Goal: Task Accomplishment & Management: Manage account settings

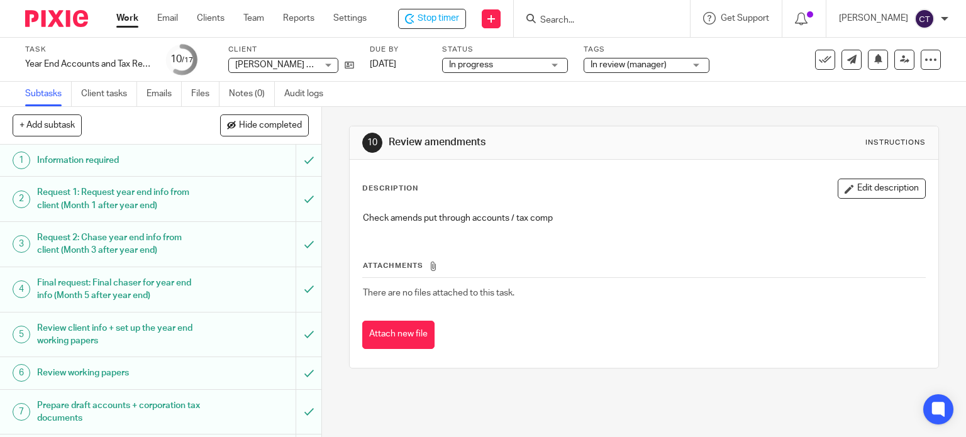
scroll to position [252, 0]
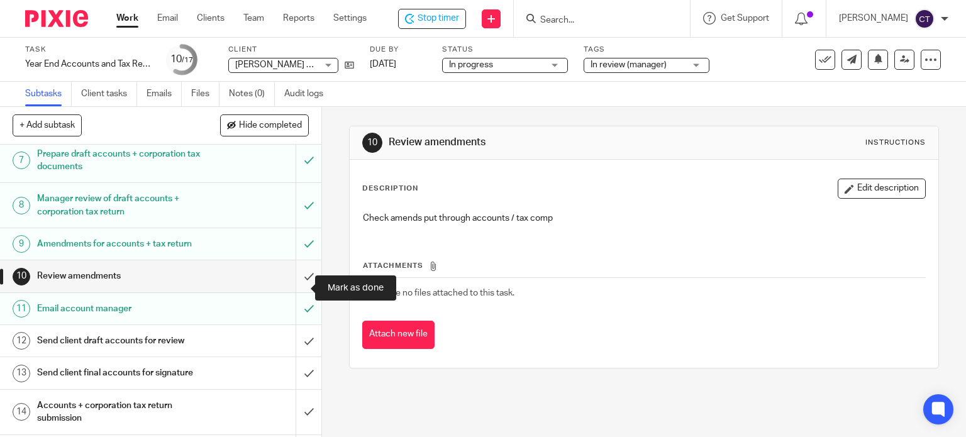
drag, startPoint x: 294, startPoint y: 284, endPoint x: 298, endPoint y: 293, distance: 9.8
click at [294, 284] on input "submit" at bounding box center [160, 275] width 321 height 31
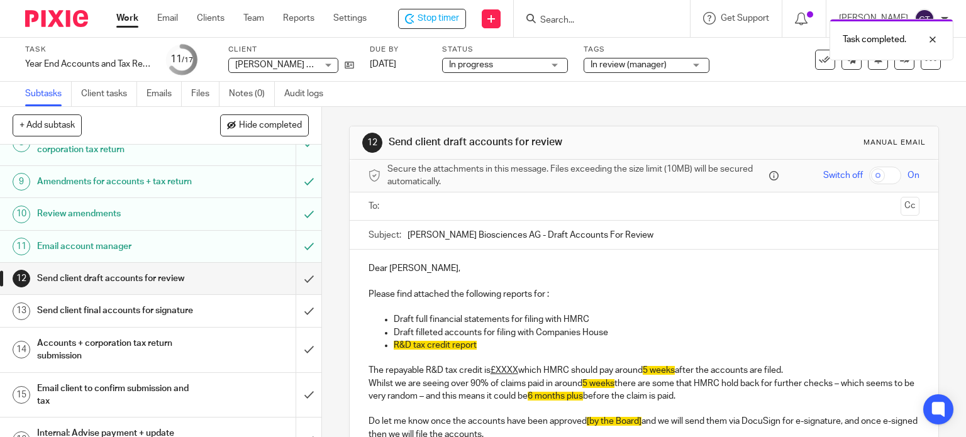
scroll to position [315, 0]
click at [156, 253] on h1 "Email account manager" at bounding box center [119, 246] width 164 height 19
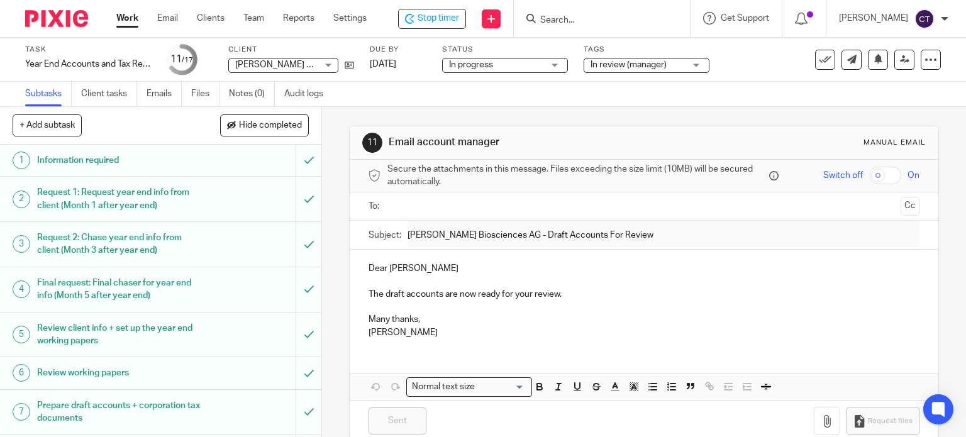
click at [433, 203] on input "text" at bounding box center [644, 206] width 504 height 14
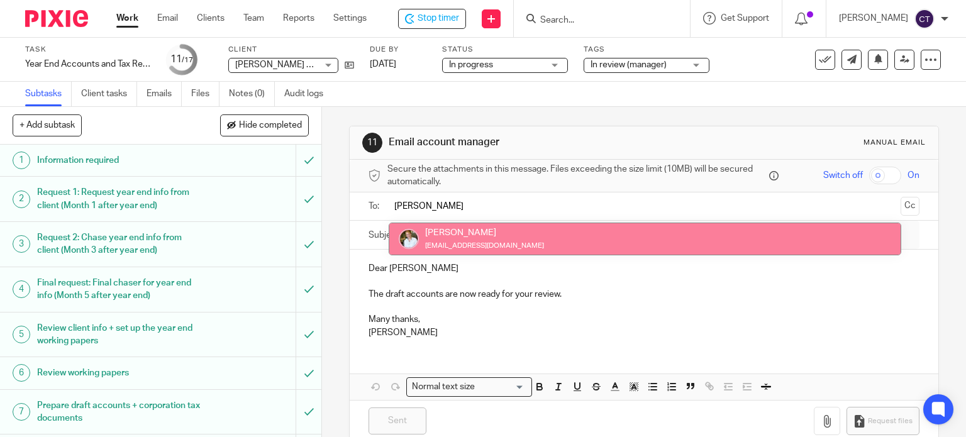
type input "sara"
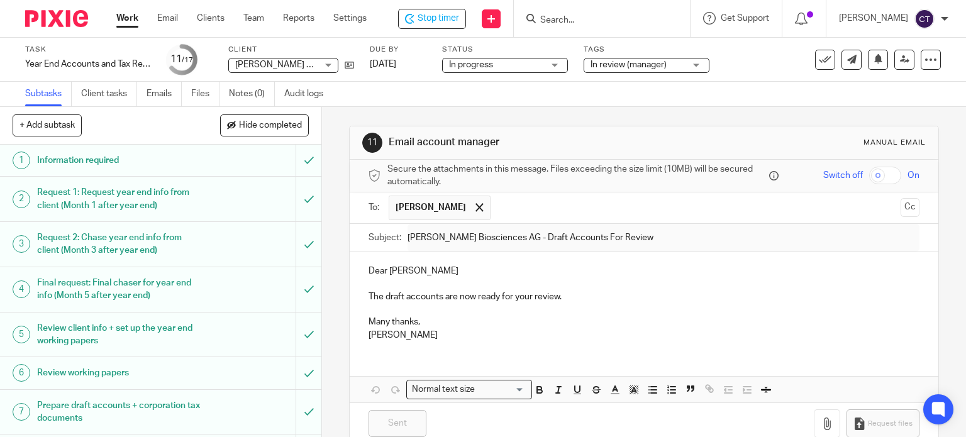
click at [557, 296] on p "The draft accounts are now ready for your review." at bounding box center [645, 297] width 552 height 13
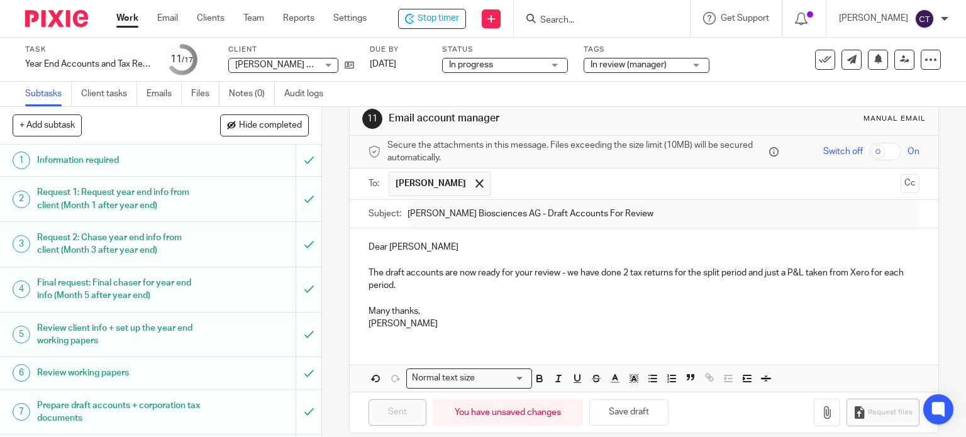
scroll to position [37, 0]
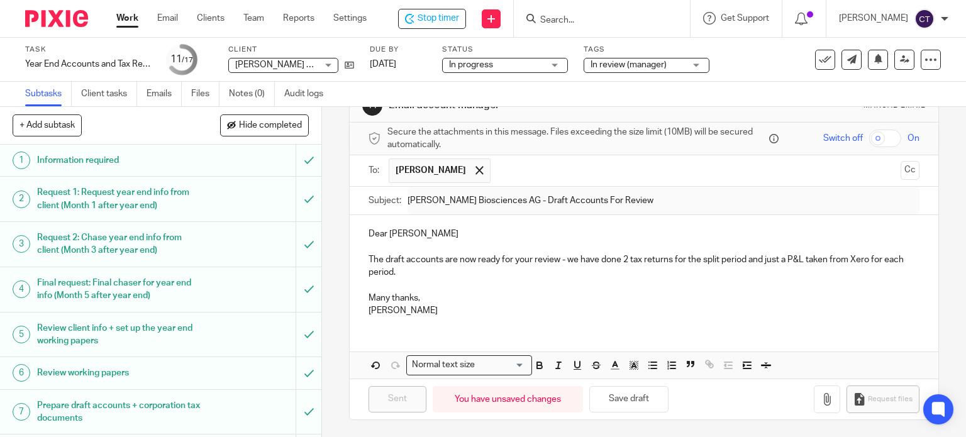
click at [362, 229] on div "Dear Sarah The draft accounts are now ready for your review - we have done 2 ta…" at bounding box center [644, 270] width 589 height 111
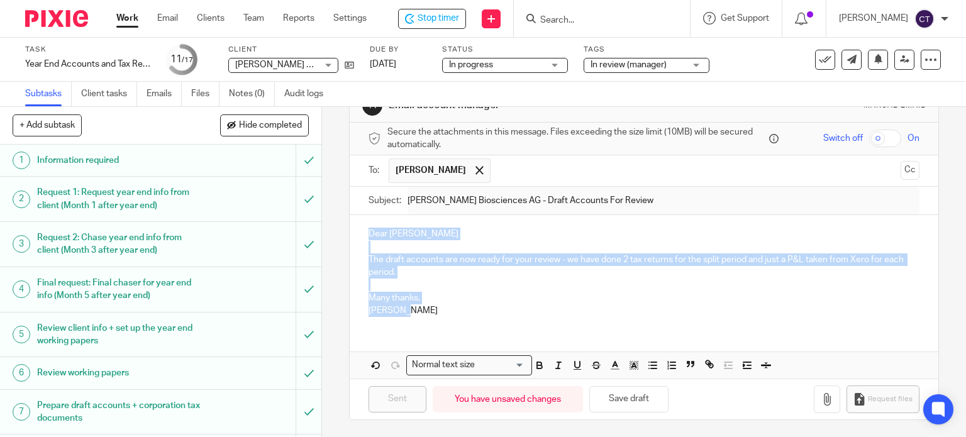
drag, startPoint x: 365, startPoint y: 230, endPoint x: 427, endPoint y: 306, distance: 98.0
click at [427, 306] on div "Dear Sarah The draft accounts are now ready for your review - we have done 2 ta…" at bounding box center [644, 270] width 589 height 111
copy div "Dear Sarah The draft accounts are now ready for your review - we have done 2 ta…"
click at [487, 302] on p "Many thanks," at bounding box center [645, 298] width 552 height 13
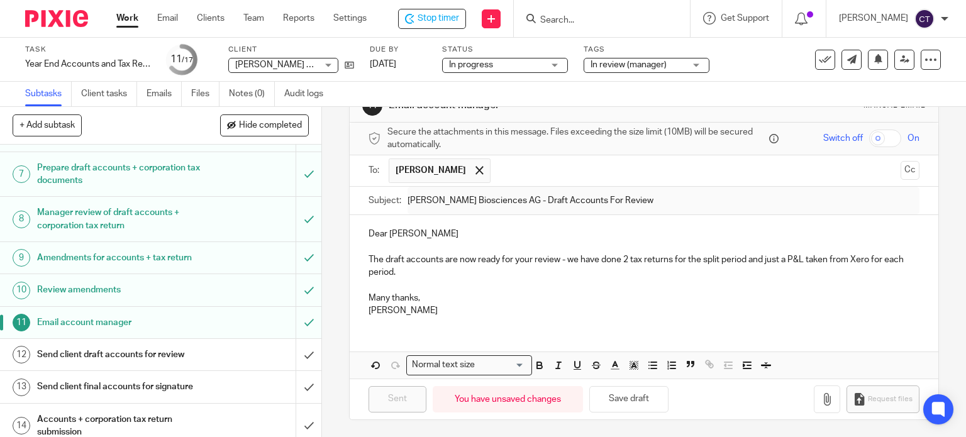
scroll to position [315, 0]
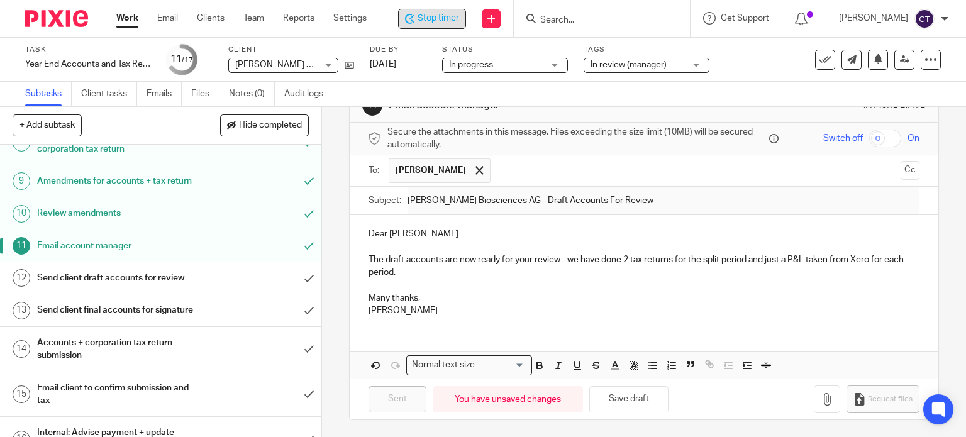
click at [437, 20] on span "Stop timer" at bounding box center [439, 18] width 42 height 13
click at [872, 295] on p "Many thanks," at bounding box center [645, 298] width 552 height 13
click at [555, 25] on input "Search" at bounding box center [597, 20] width 113 height 11
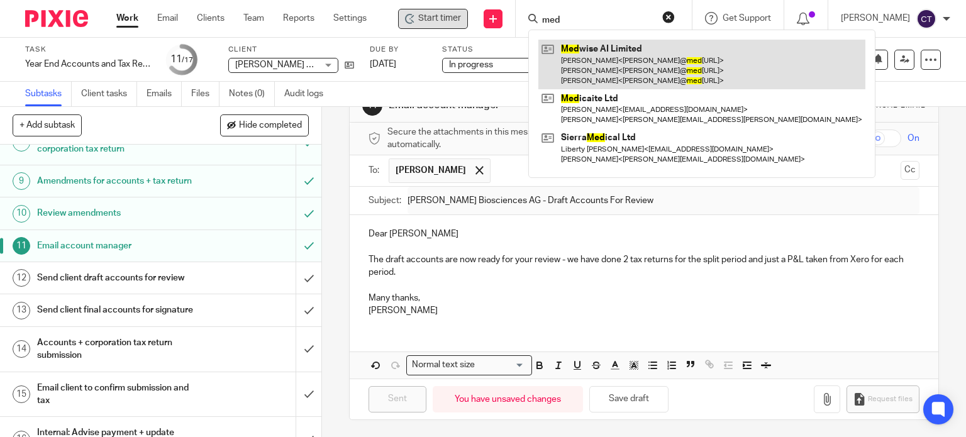
type input "med"
click at [592, 54] on link at bounding box center [701, 65] width 327 height 50
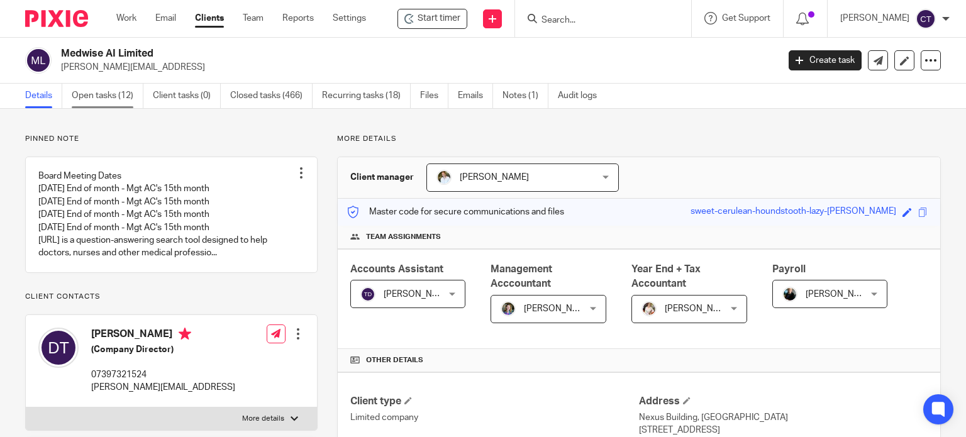
click at [94, 92] on link "Open tasks (12)" at bounding box center [108, 96] width 72 height 25
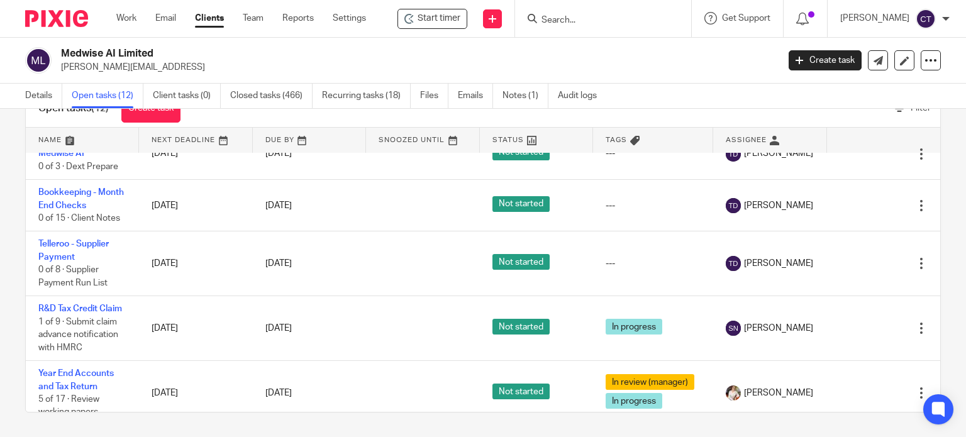
scroll to position [243, 0]
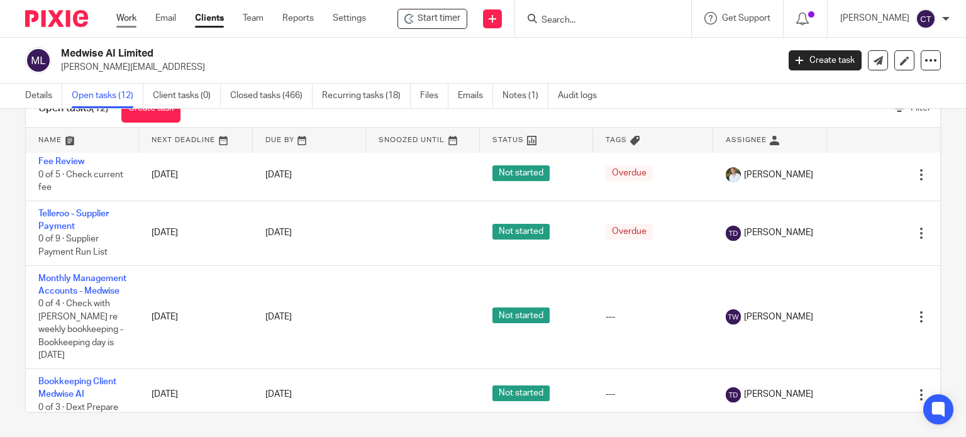
click at [128, 17] on link "Work" at bounding box center [126, 18] width 20 height 13
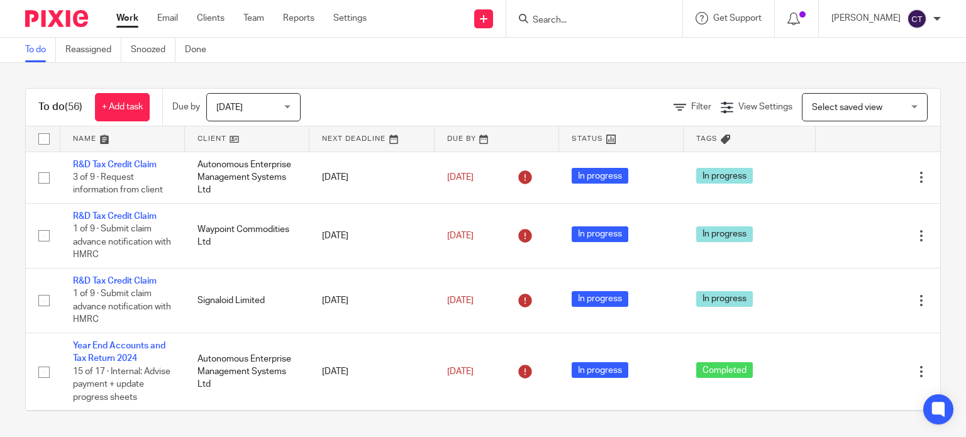
click at [537, 19] on input "Search" at bounding box center [588, 20] width 113 height 11
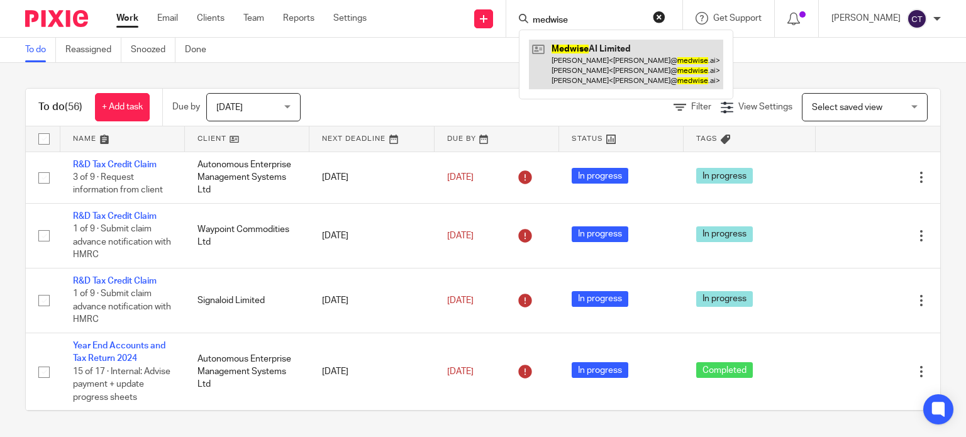
type input "medwise"
click at [584, 60] on link at bounding box center [626, 65] width 194 height 50
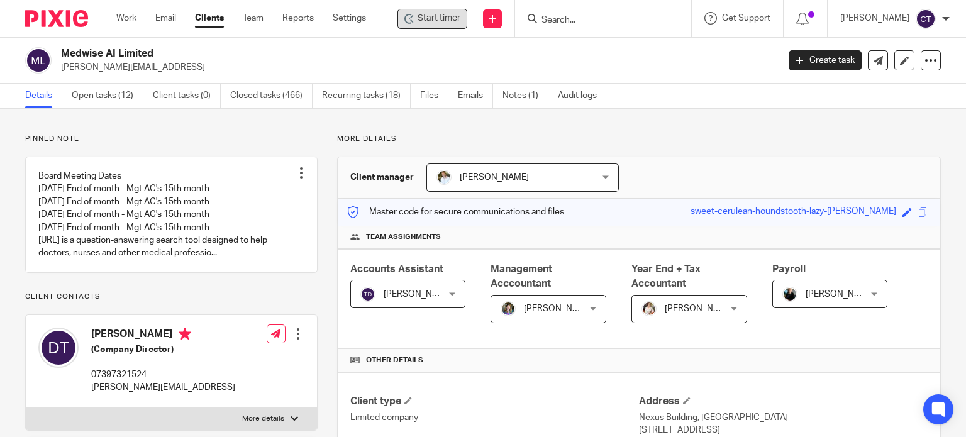
click at [428, 19] on span "Start timer" at bounding box center [439, 18] width 43 height 13
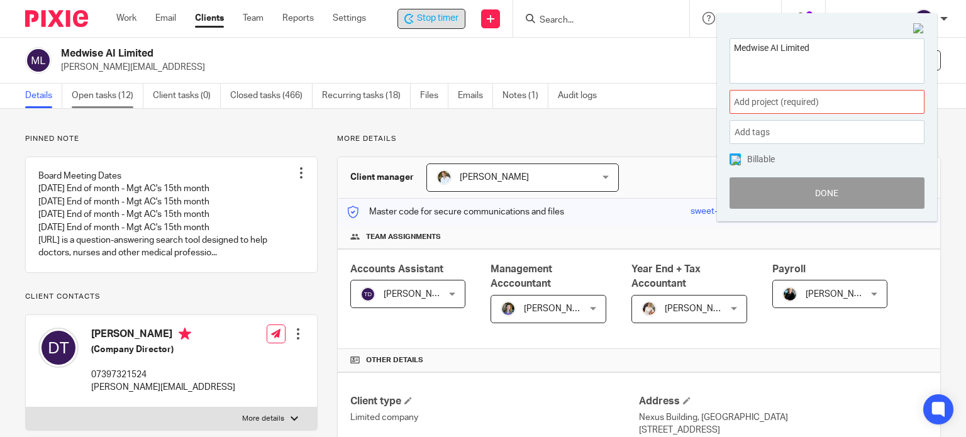
click at [88, 98] on link "Open tasks (12)" at bounding box center [108, 96] width 72 height 25
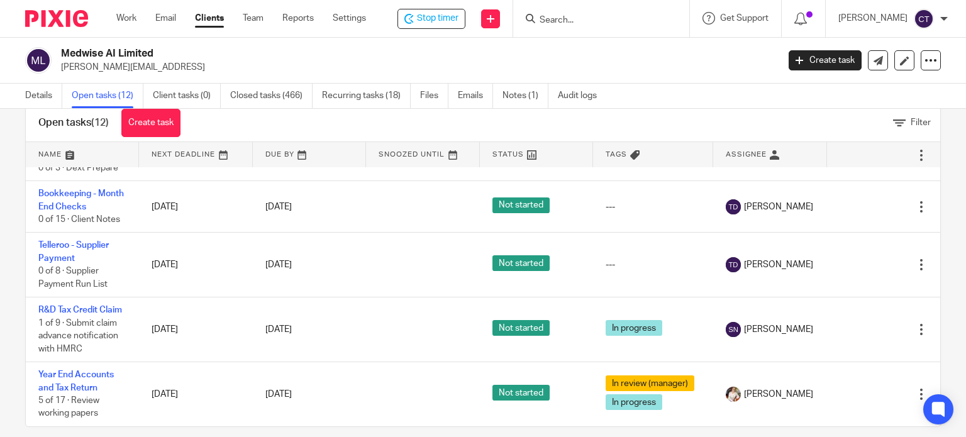
scroll to position [45, 0]
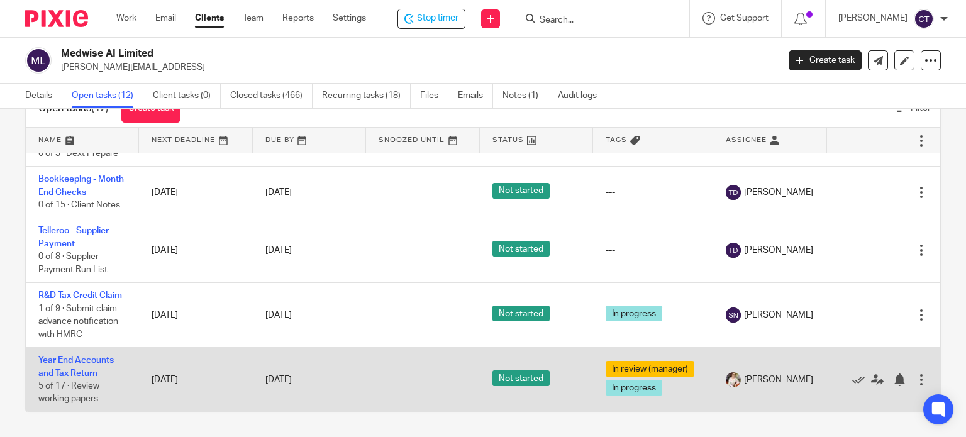
click at [73, 357] on td "Year End Accounts and Tax Return 5 of 17 · Review working papers" at bounding box center [82, 380] width 113 height 64
click at [73, 363] on link "Year End Accounts and Tax Return" at bounding box center [75, 366] width 75 height 21
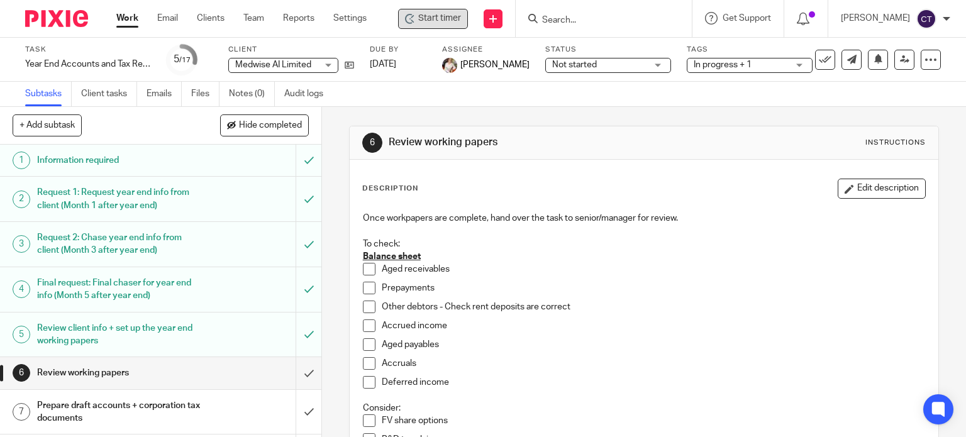
click at [422, 17] on span "Start timer" at bounding box center [439, 18] width 43 height 13
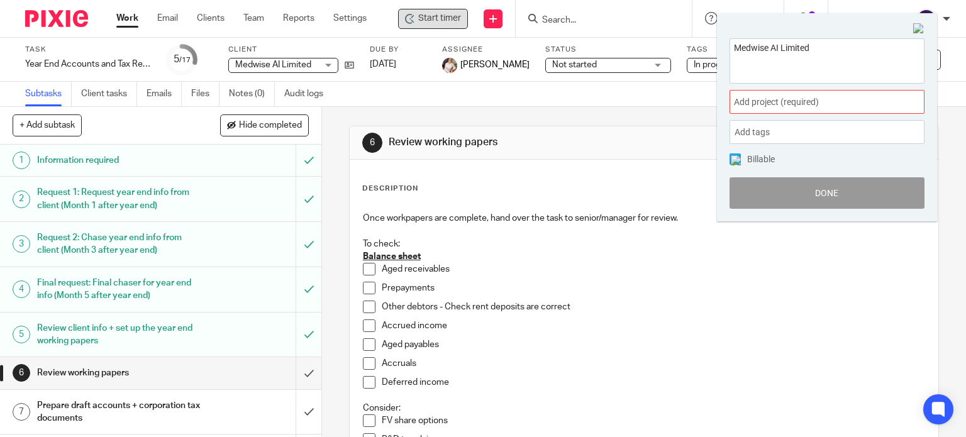
click at [788, 106] on span "Add project (required) :" at bounding box center [813, 102] width 159 height 13
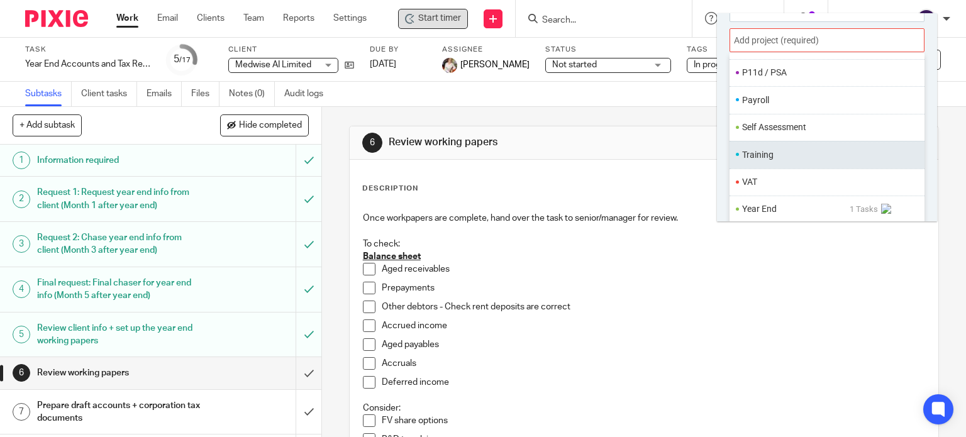
scroll to position [471, 0]
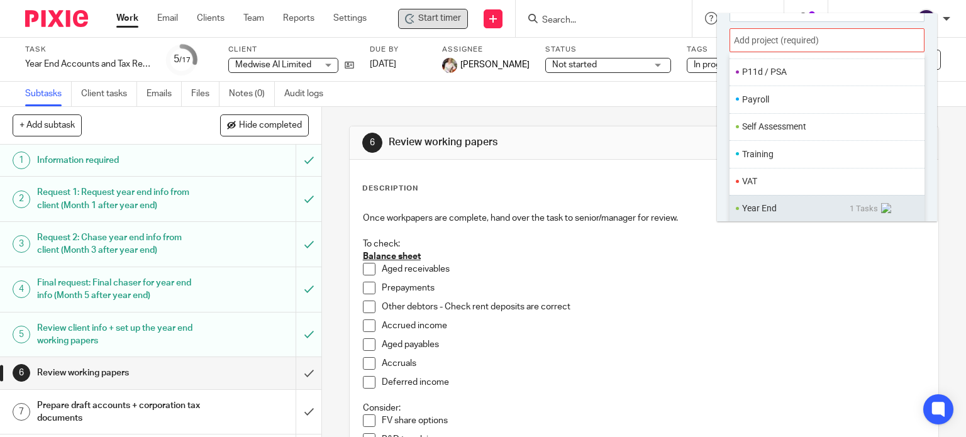
click at [773, 215] on ul "Year End 1 Tasks" at bounding box center [827, 208] width 195 height 27
click at [761, 209] on li "Year End" at bounding box center [796, 208] width 108 height 13
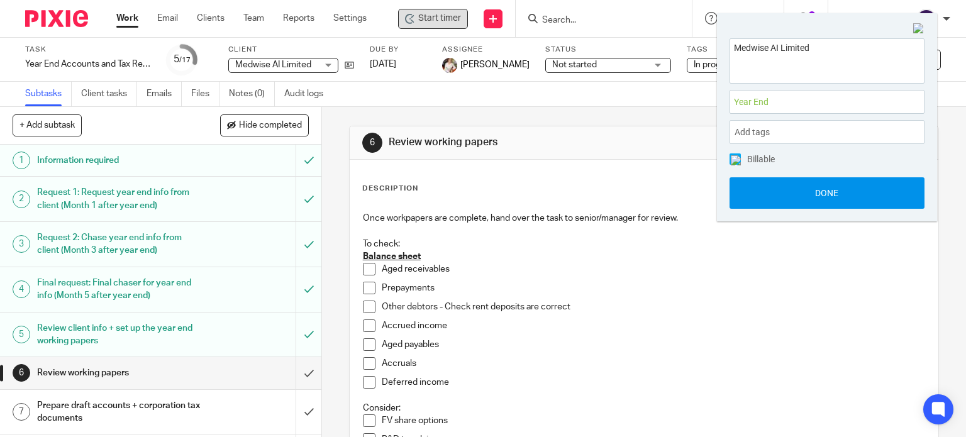
click at [784, 199] on button "Done" at bounding box center [827, 192] width 195 height 31
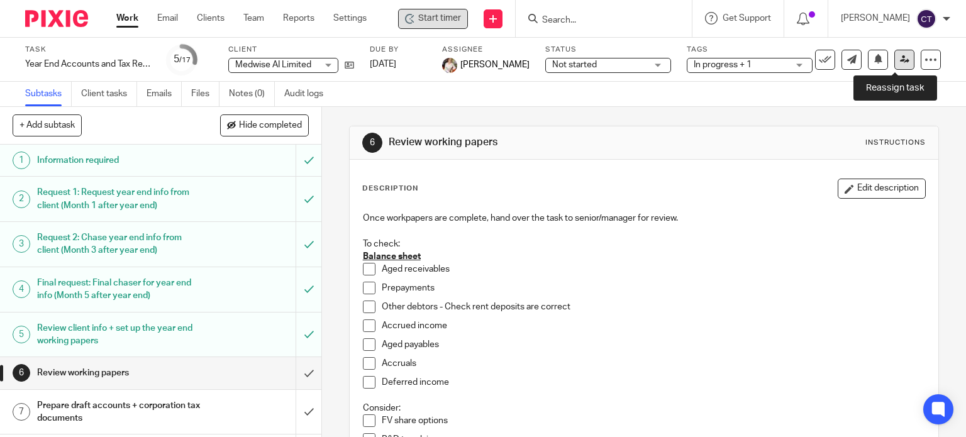
click at [900, 55] on icon at bounding box center [904, 59] width 9 height 9
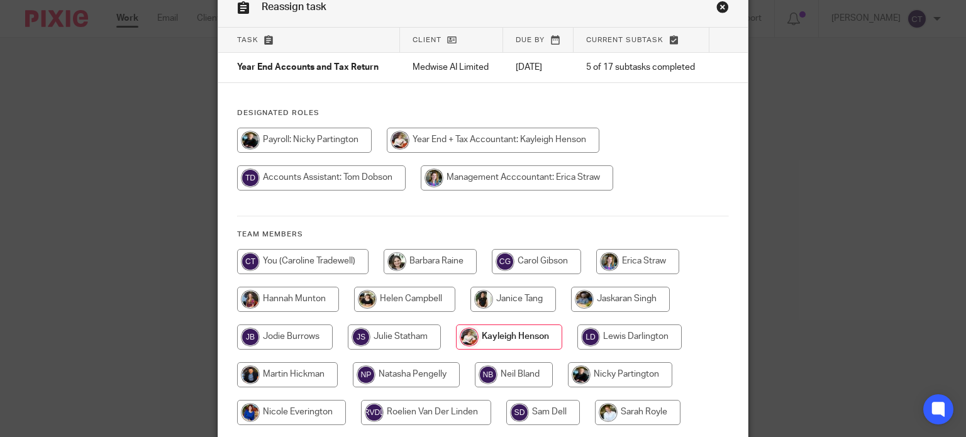
click at [310, 267] on div at bounding box center [483, 381] width 493 height 264
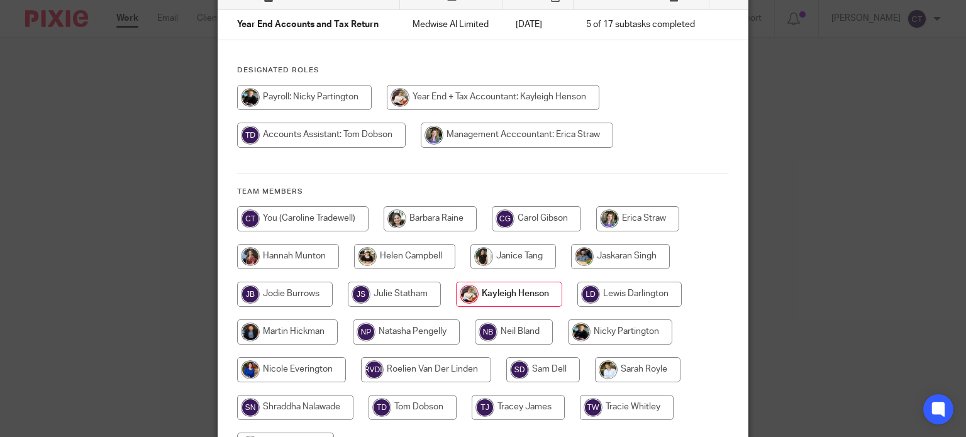
scroll to position [126, 0]
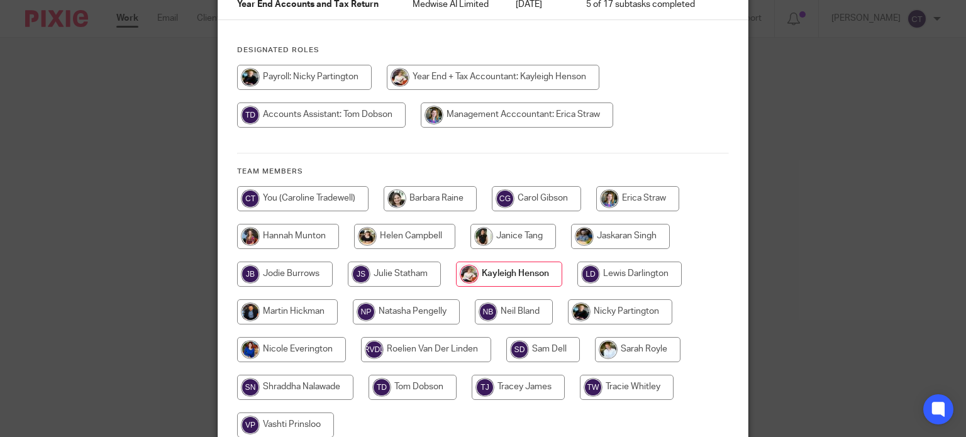
click at [315, 196] on input "radio" at bounding box center [302, 198] width 131 height 25
radio input "true"
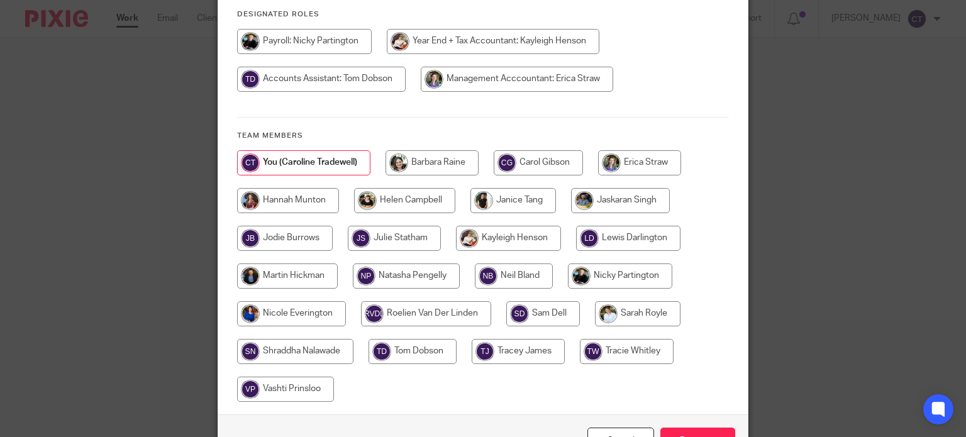
scroll to position [242, 0]
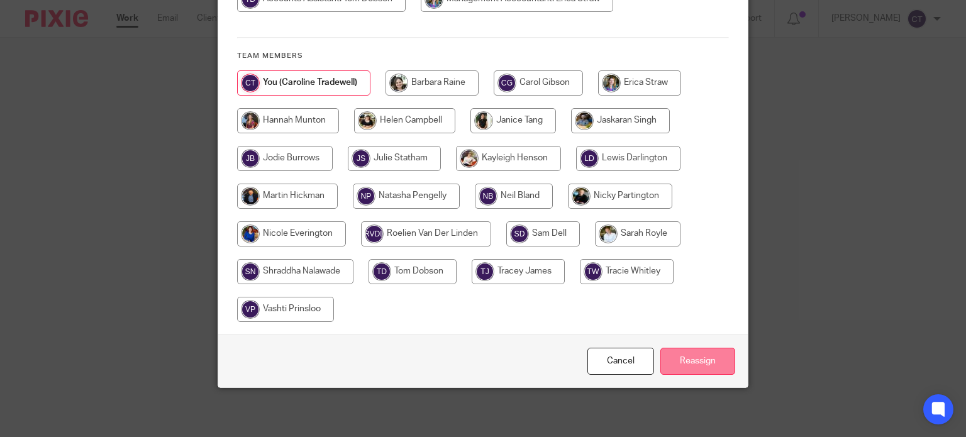
click at [682, 359] on input "Reassign" at bounding box center [698, 361] width 75 height 27
